Goal: Complete application form

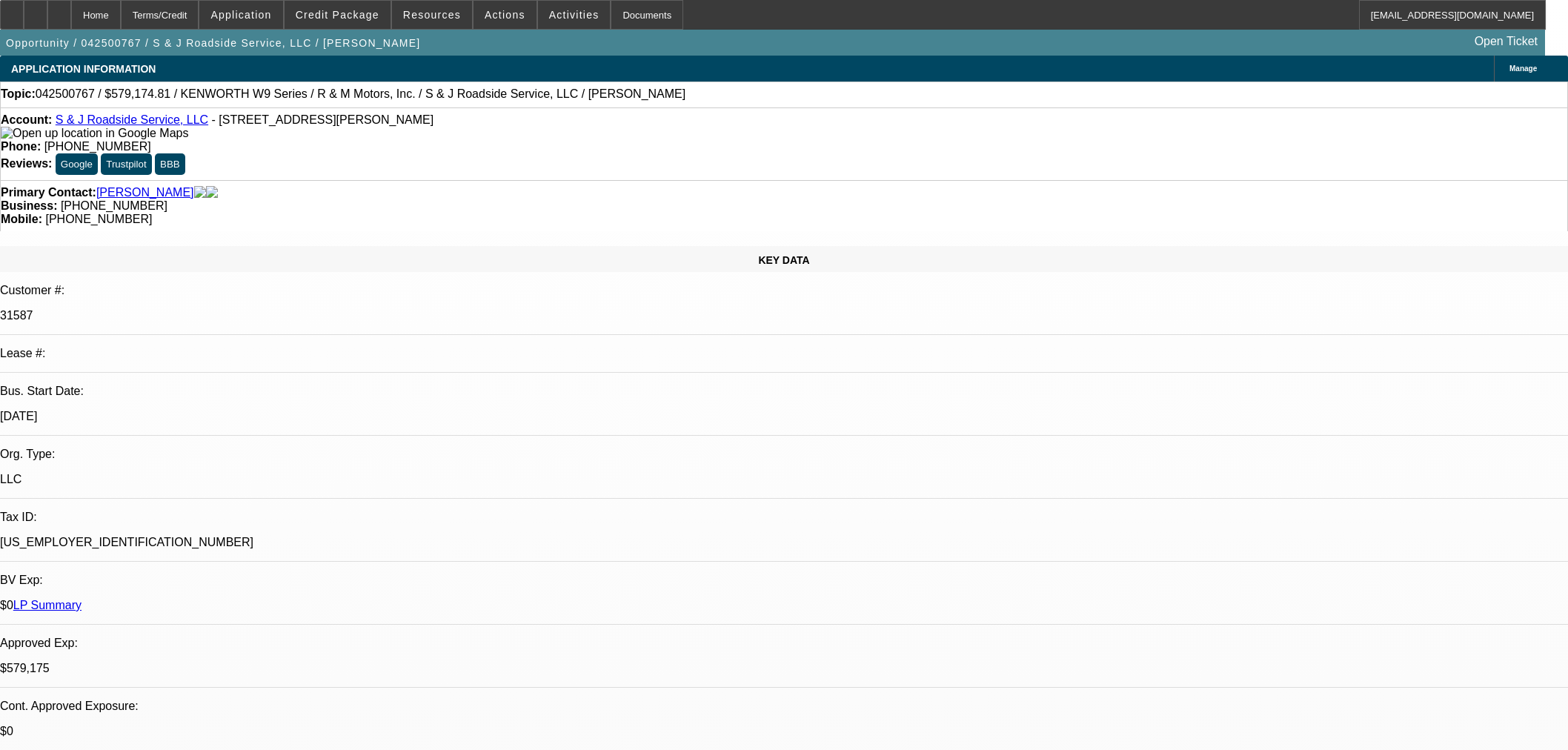
select select "0"
select select "2"
select select "0"
select select "6"
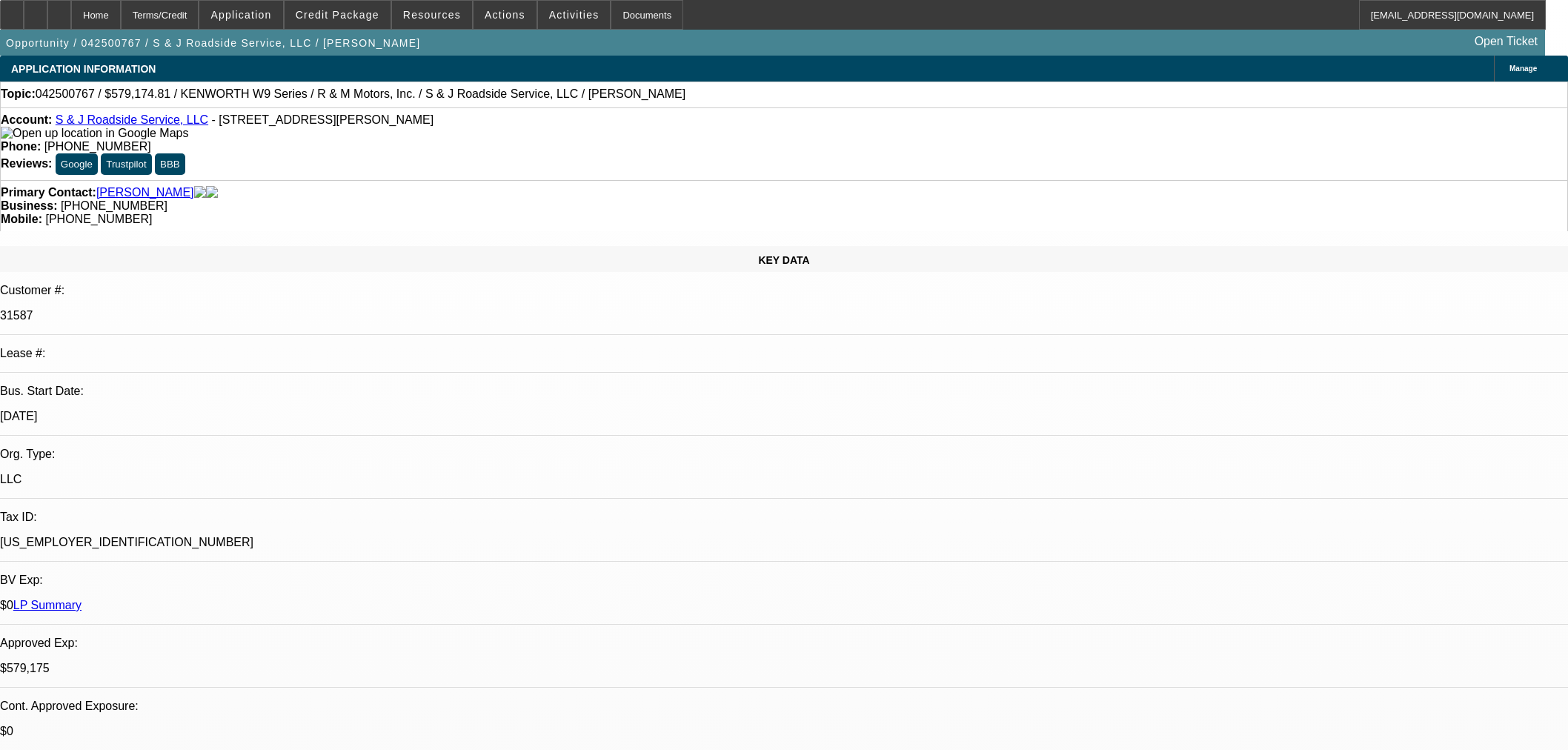
select select "0"
select select "2"
select select "0"
select select "6"
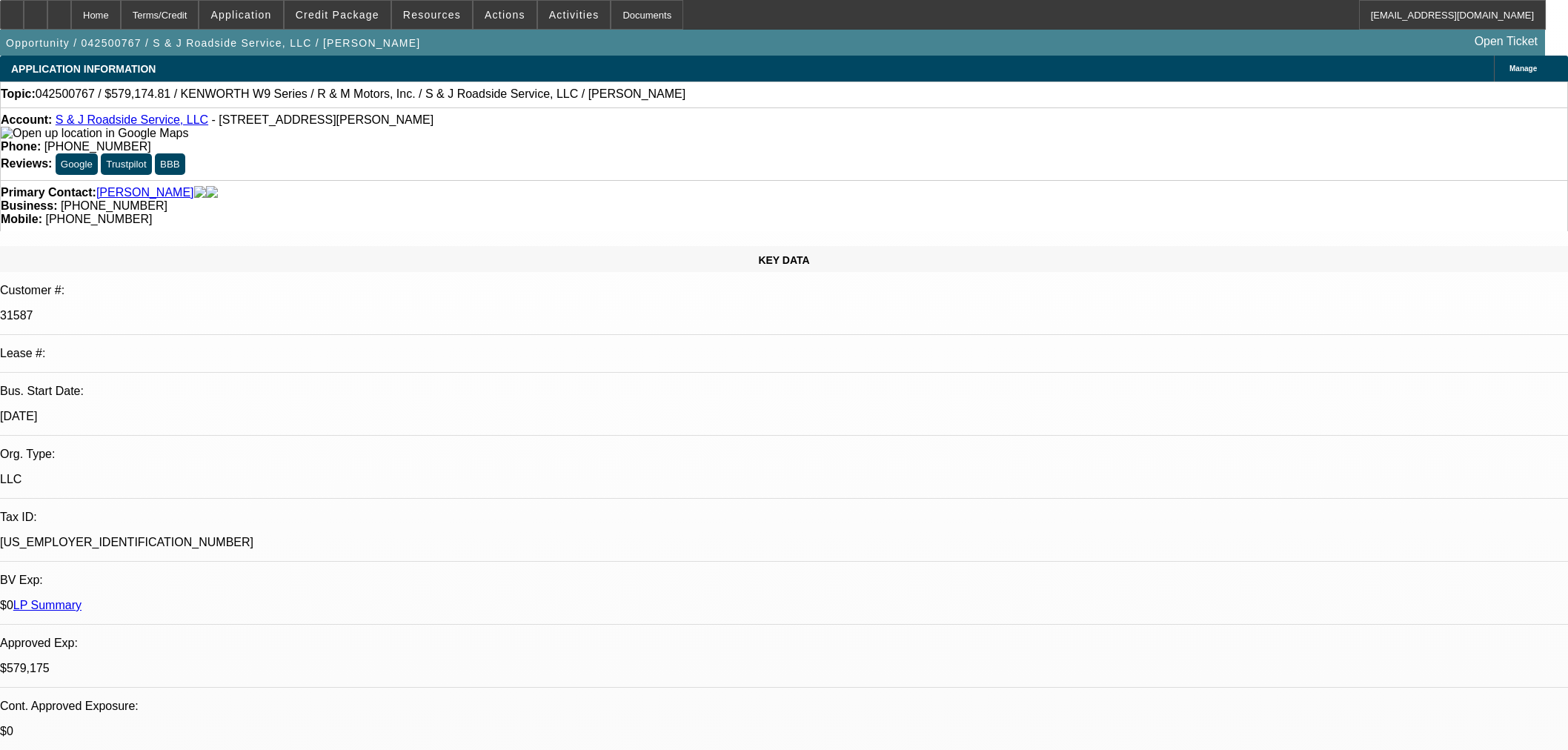
select select "0"
select select "2"
select select "0"
select select "6"
select select "0"
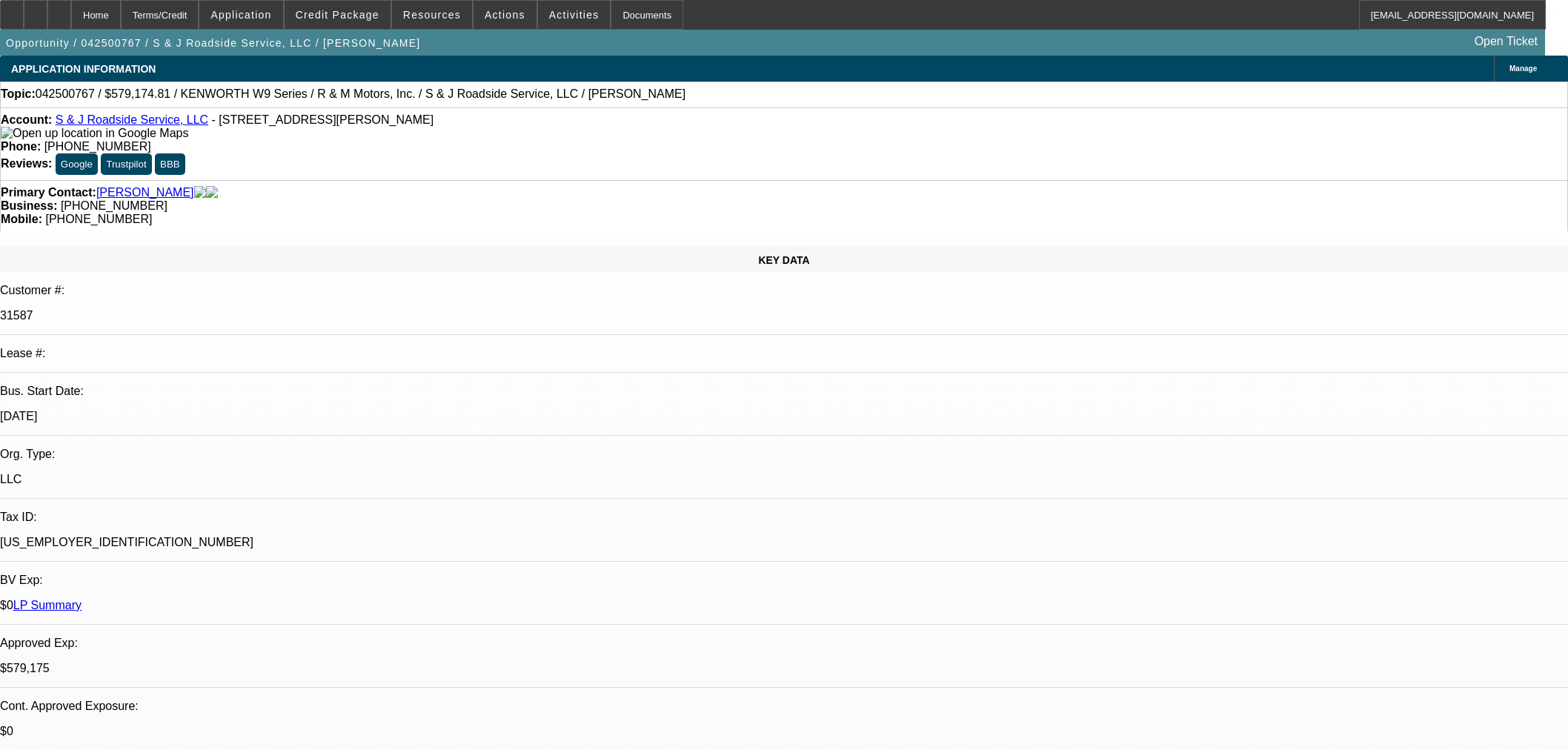
select select "0"
select select "2"
select select "0"
select select "6"
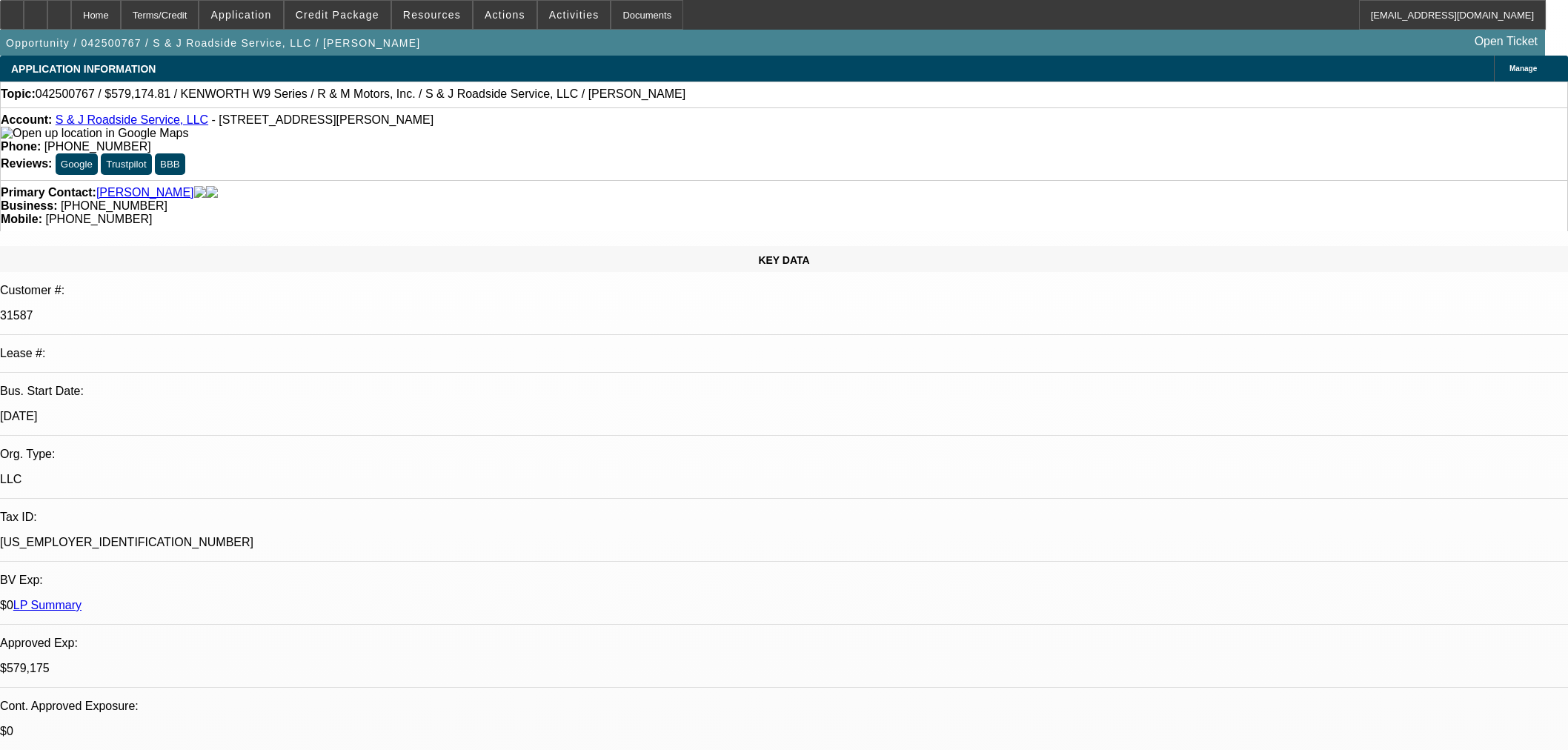
select select "0"
select select "2"
select select "0"
select select "6"
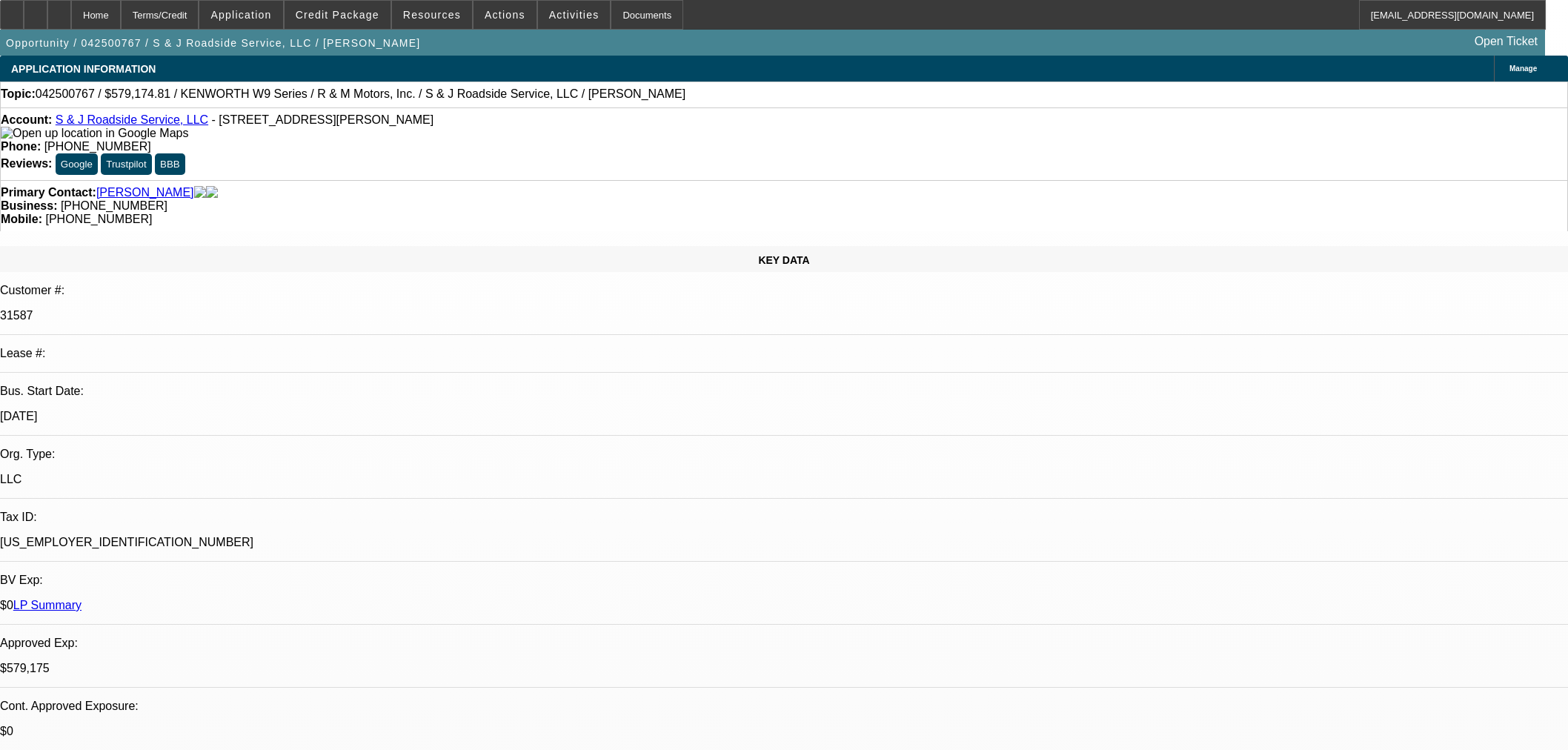
select select "0"
select select "2"
select select "0"
select select "6"
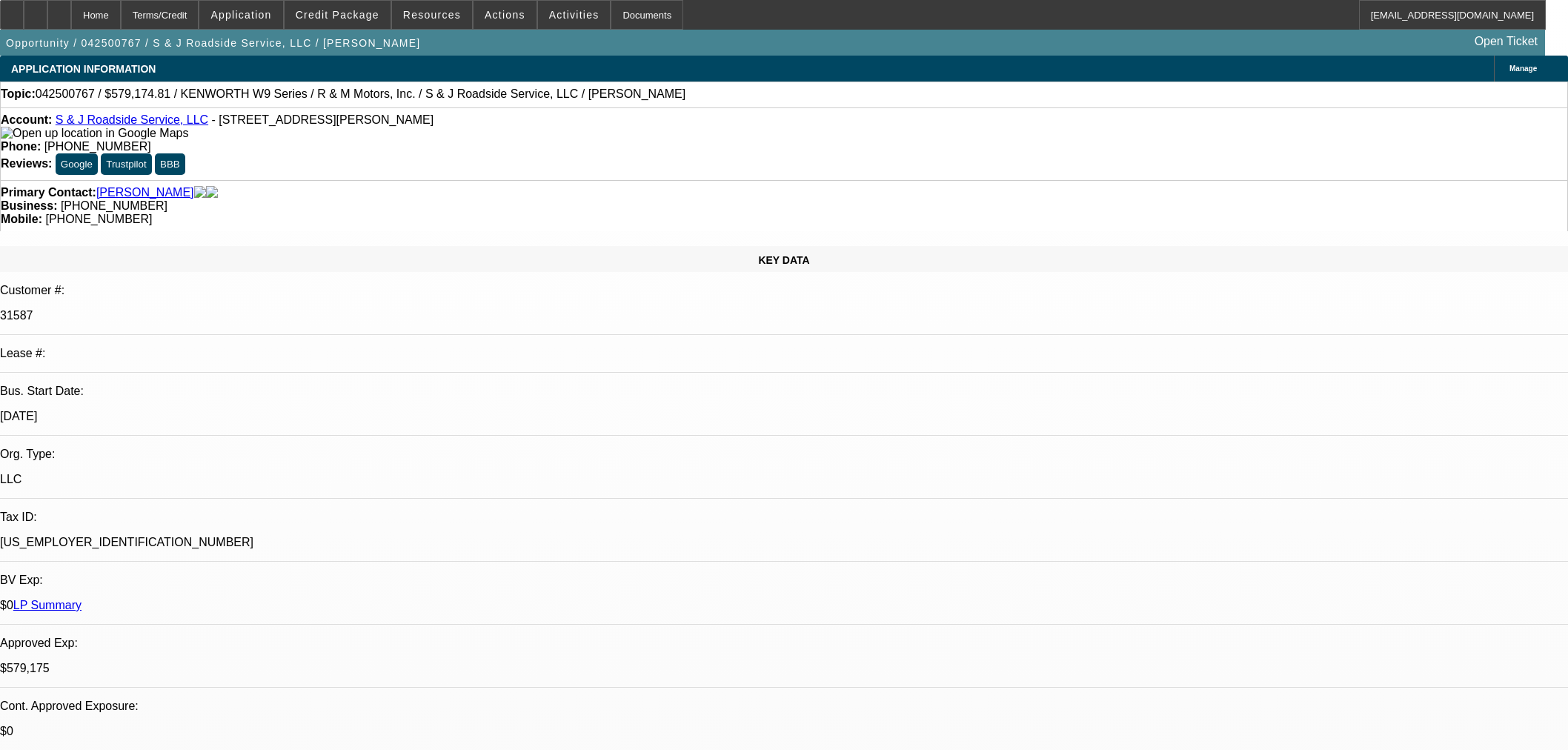
select select "0"
select select "2"
select select "0"
select select "6"
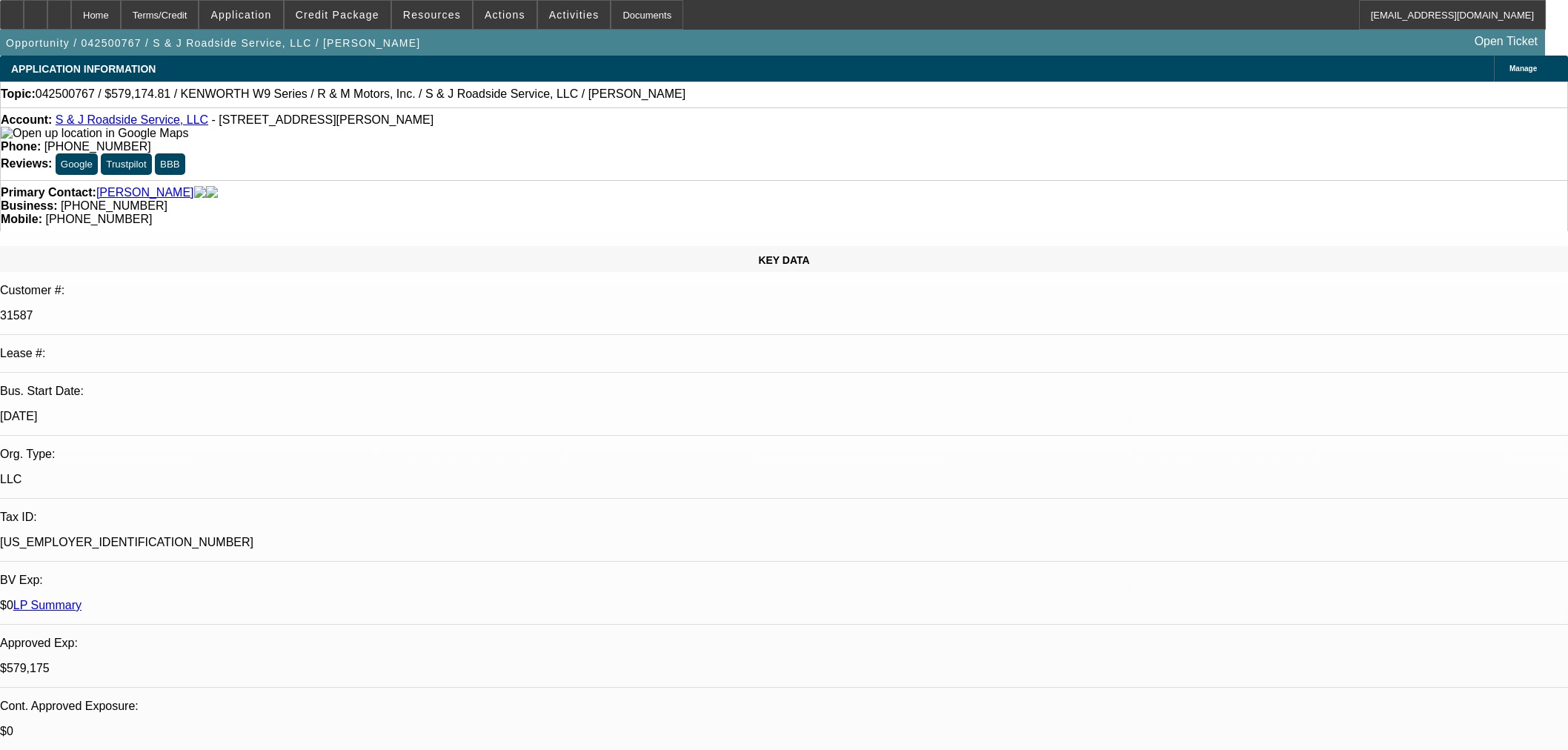
select select "0"
select select "2"
select select "0"
select select "6"
